Goal: Information Seeking & Learning: Learn about a topic

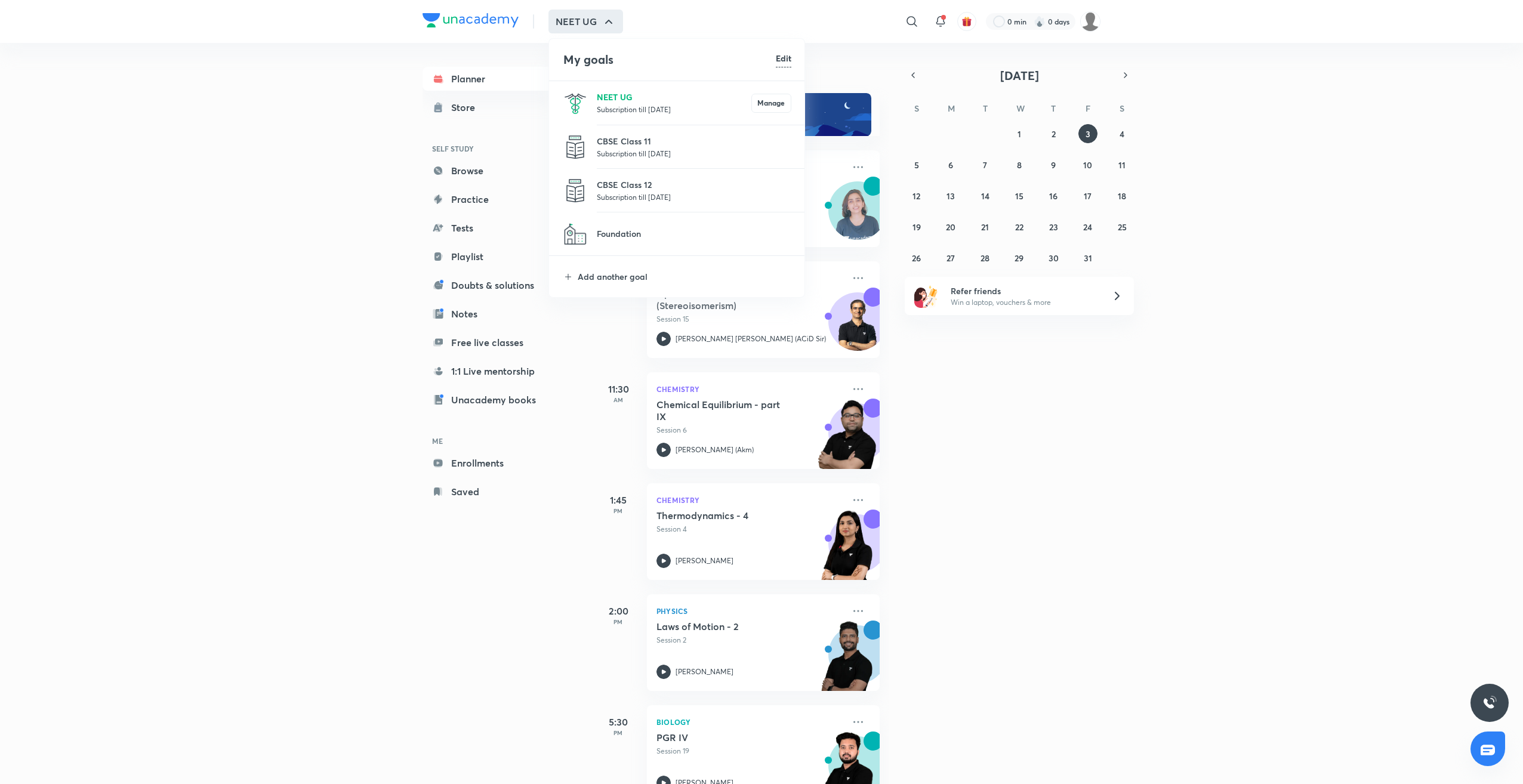
click at [619, 99] on p "NEET UG" at bounding box center [673, 97] width 154 height 12
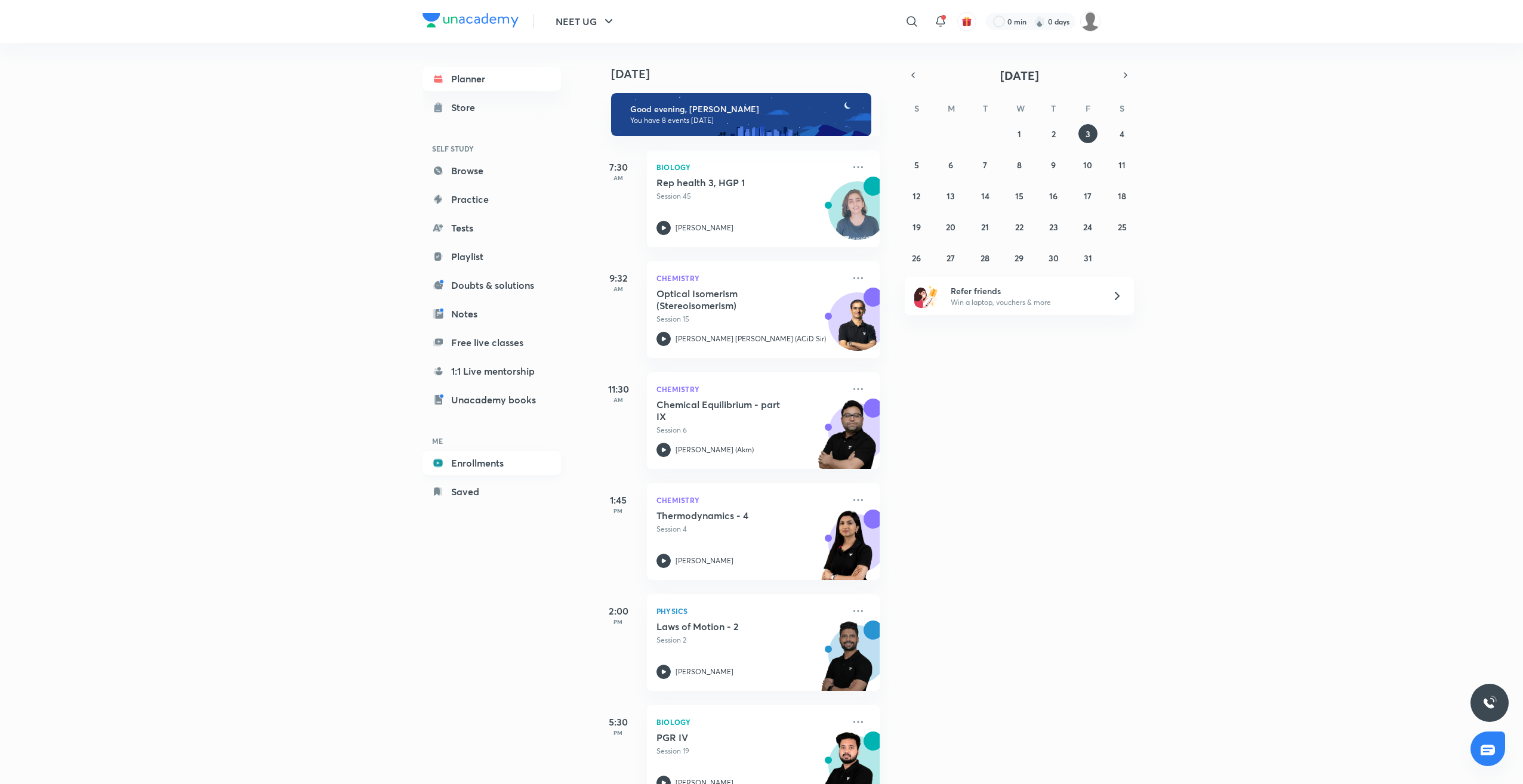
click at [500, 463] on link "Enrollments" at bounding box center [491, 462] width 139 height 24
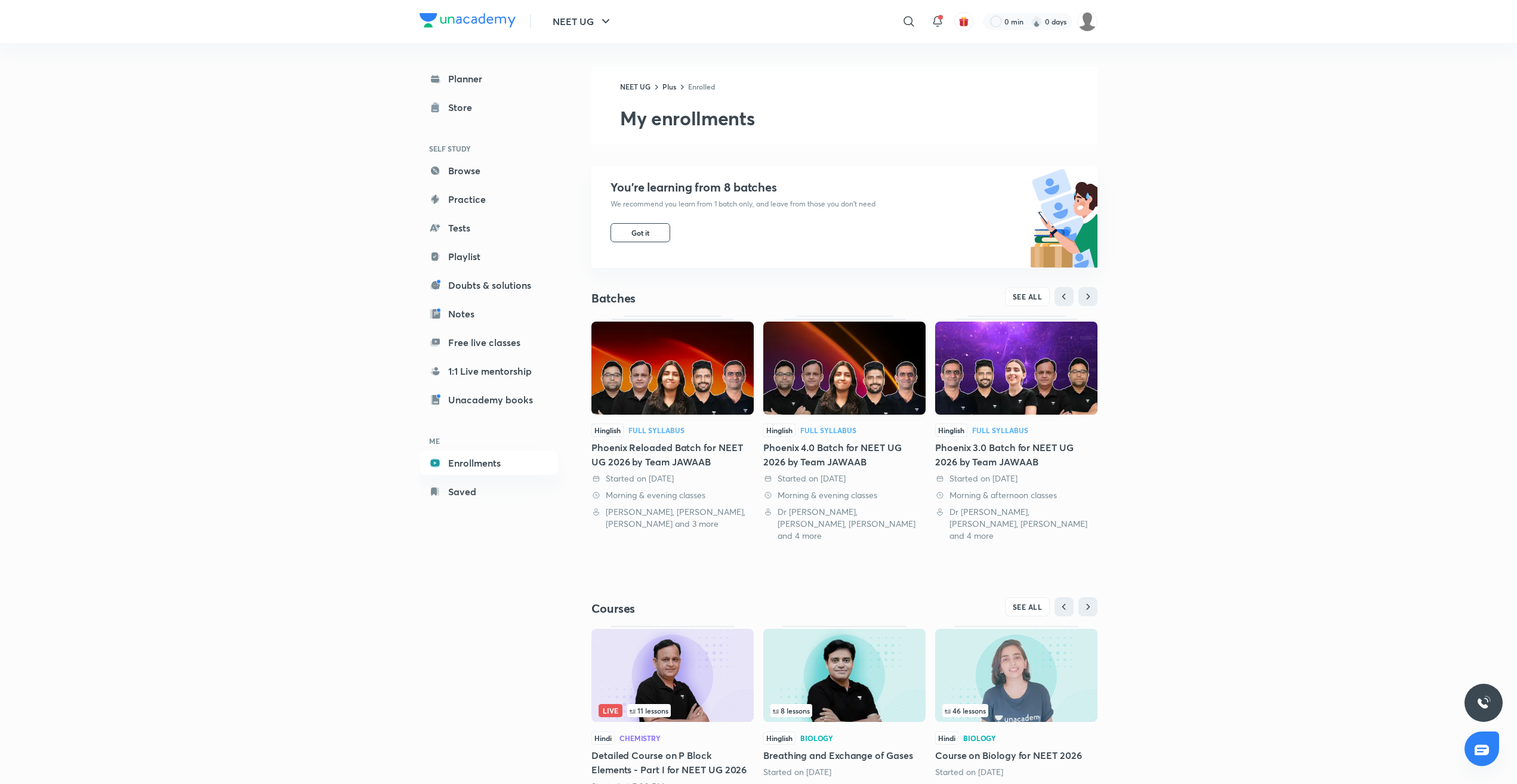
click at [839, 390] on img at bounding box center [844, 368] width 162 height 93
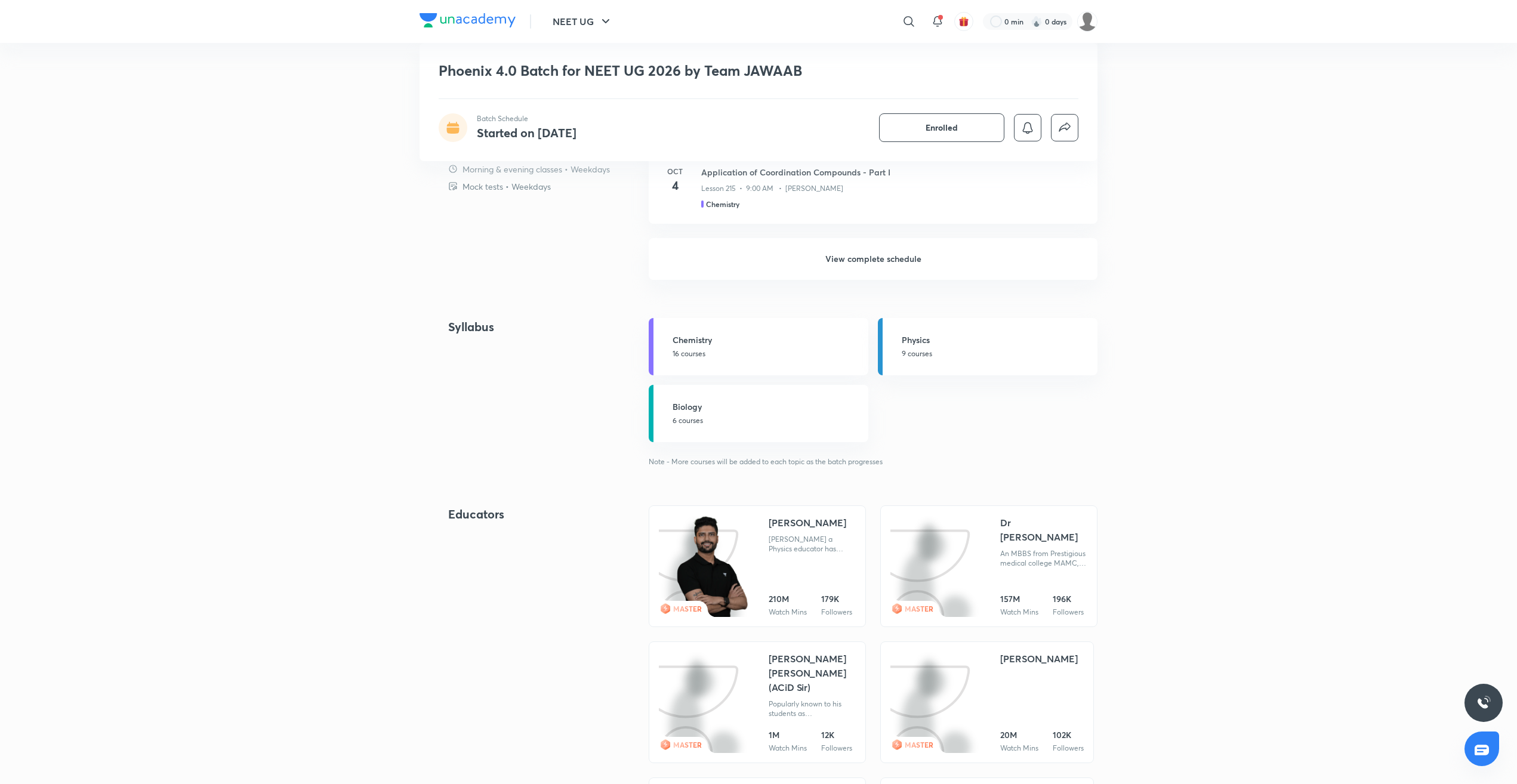
scroll to position [1252, 0]
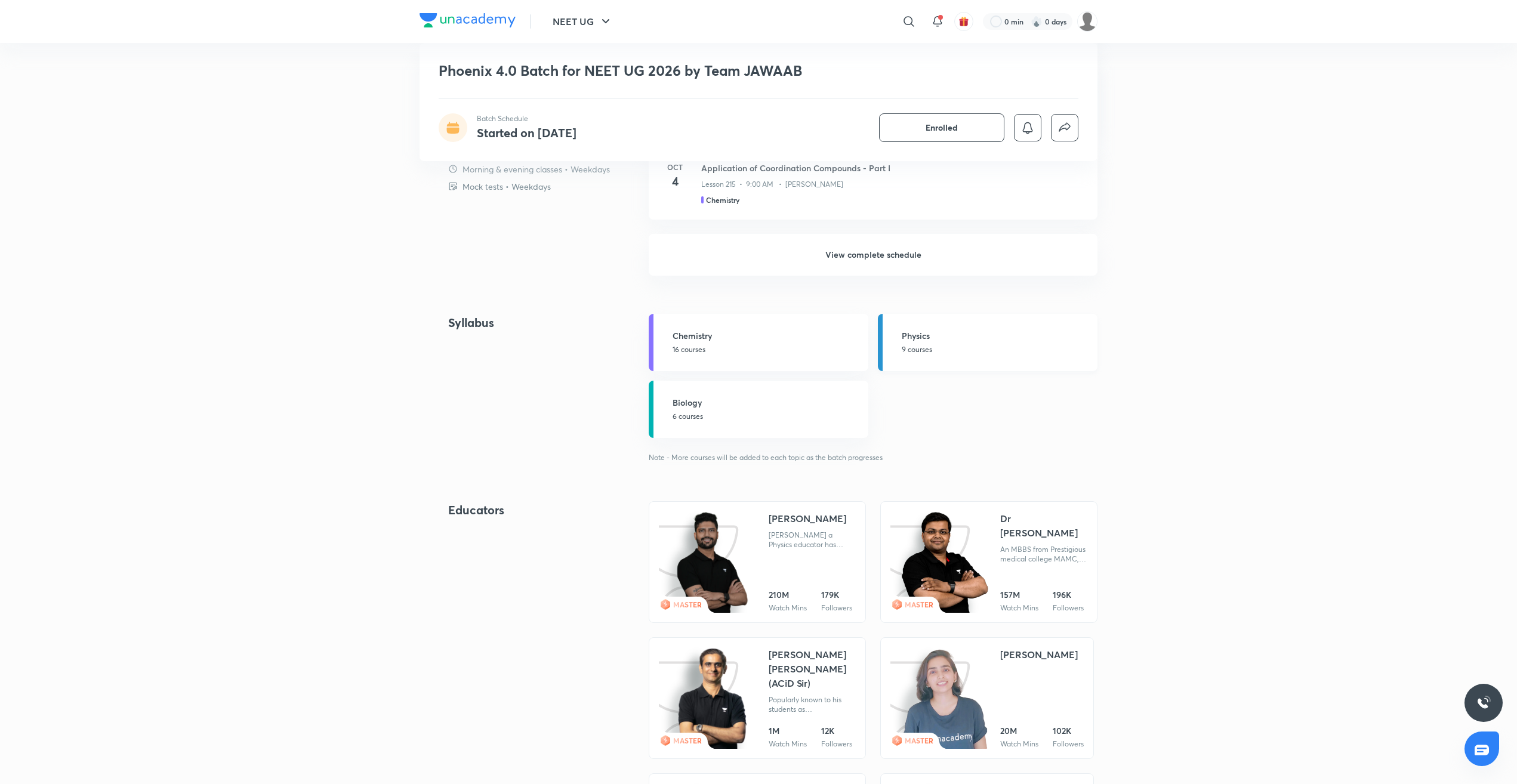
click at [959, 330] on h5 "Physics" at bounding box center [996, 336] width 188 height 12
